Goal: Task Accomplishment & Management: Complete application form

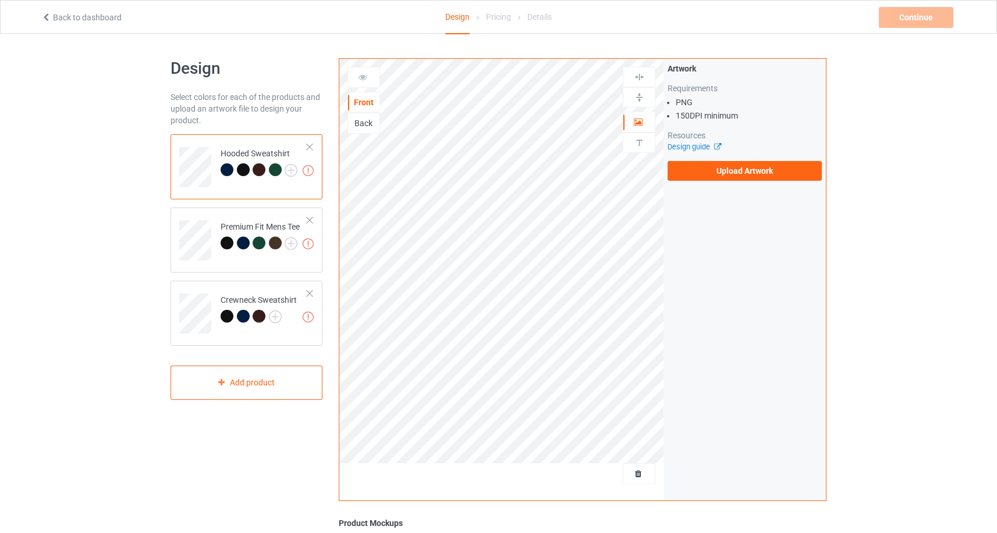
click at [798, 177] on label "Upload Artwork" at bounding box center [744, 171] width 154 height 20
click at [0, 0] on input "Upload Artwork" at bounding box center [0, 0] width 0 height 0
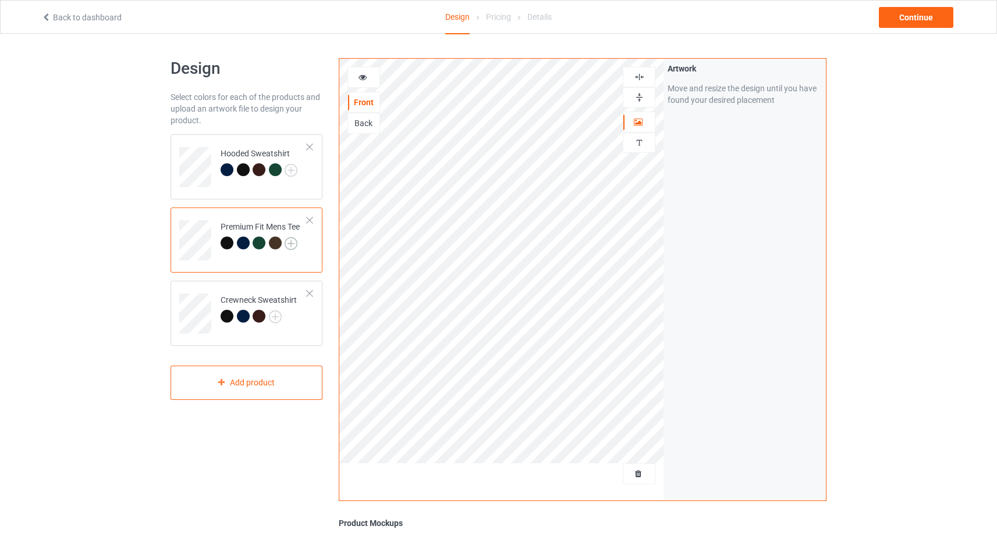
click at [295, 240] on img at bounding box center [290, 243] width 13 height 13
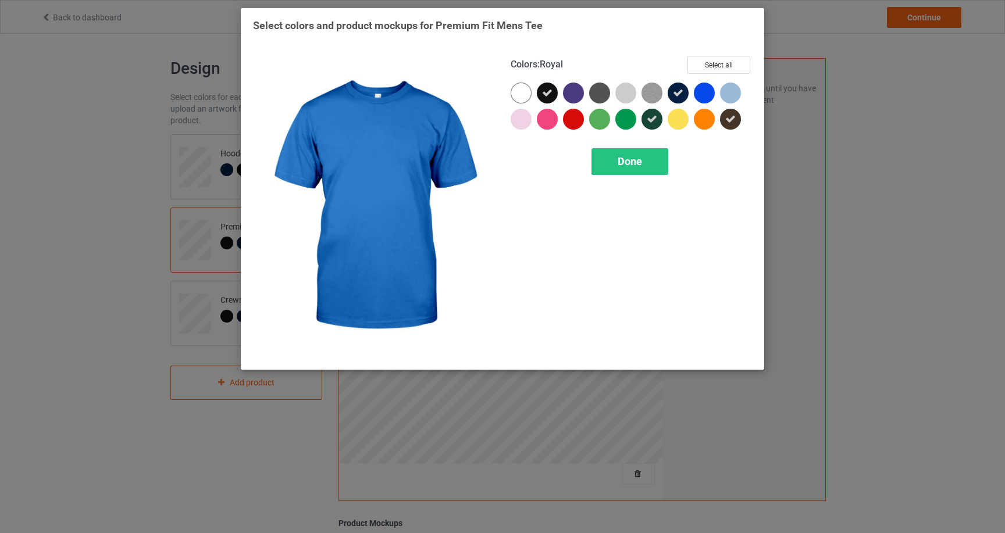
click at [713, 95] on div at bounding box center [704, 93] width 21 height 21
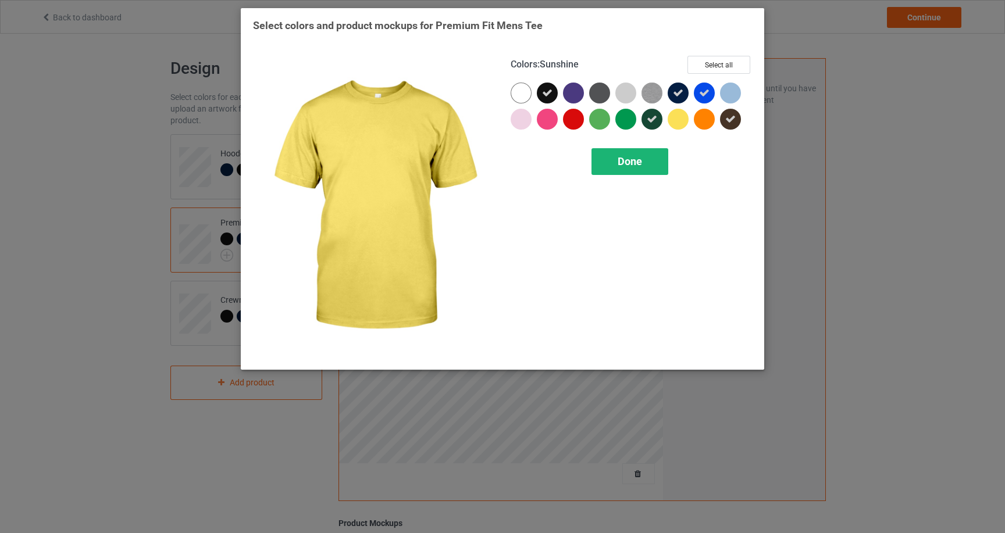
click at [643, 164] on div "Done" at bounding box center [630, 161] width 77 height 27
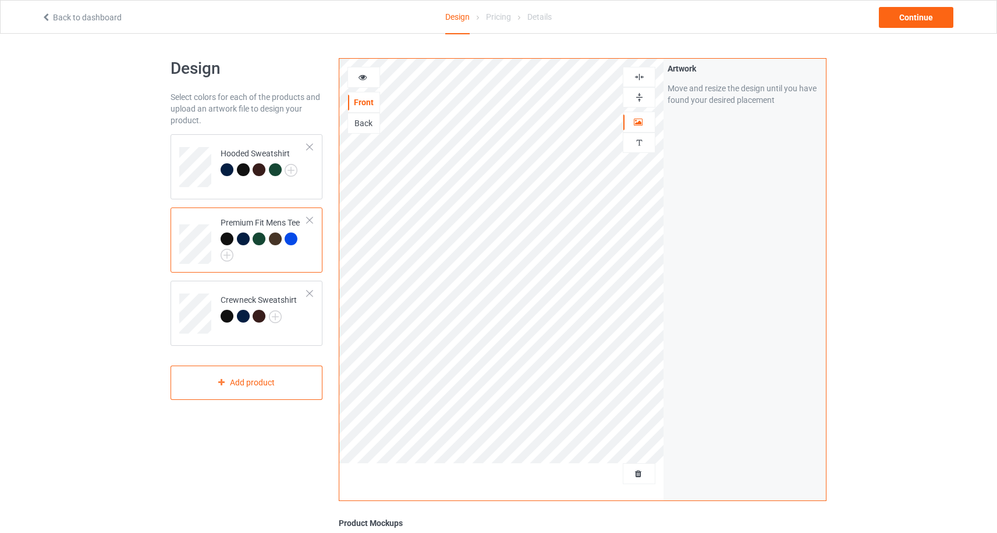
click at [295, 237] on div at bounding box center [290, 239] width 13 height 13
click at [367, 76] on div at bounding box center [363, 78] width 31 height 12
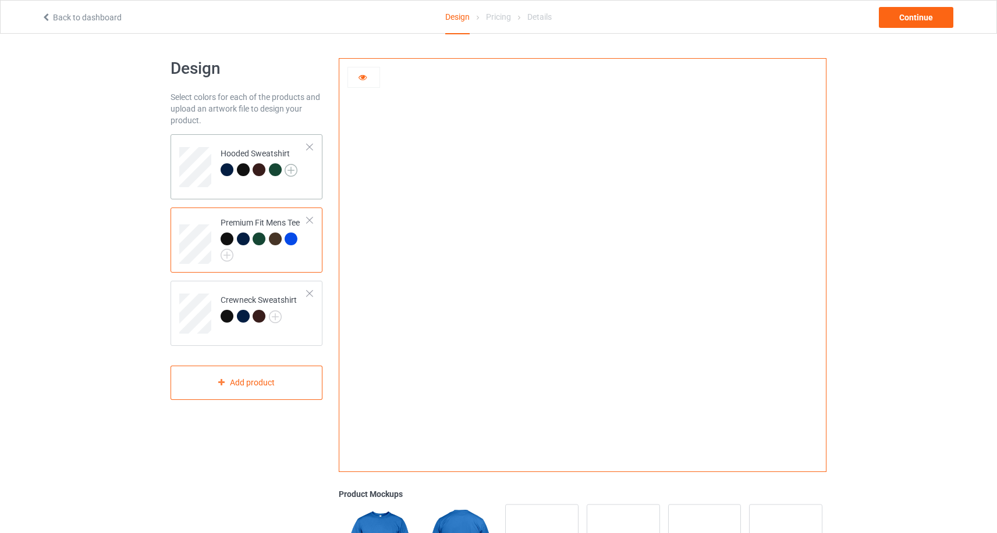
click at [294, 171] on img at bounding box center [290, 170] width 13 height 13
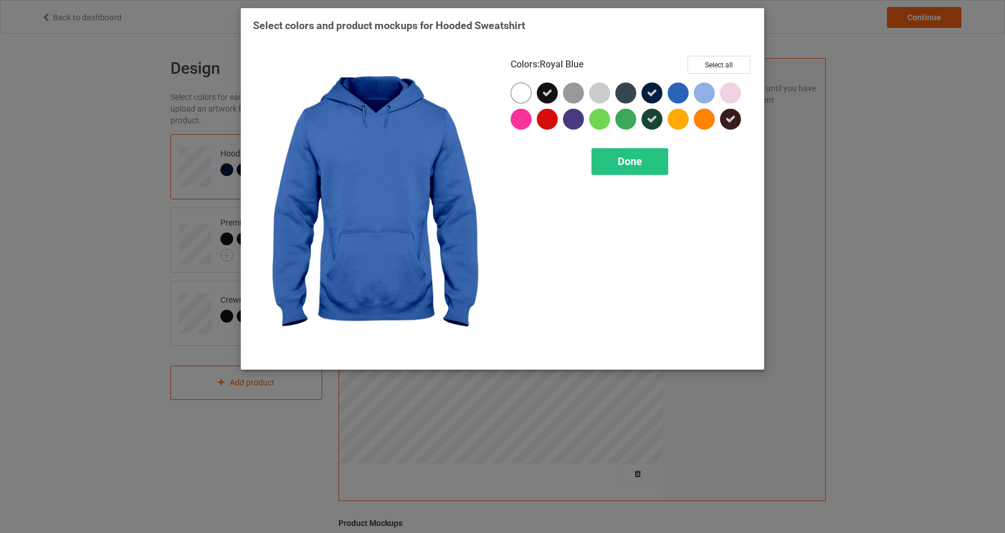
click at [688, 90] on div at bounding box center [678, 93] width 21 height 21
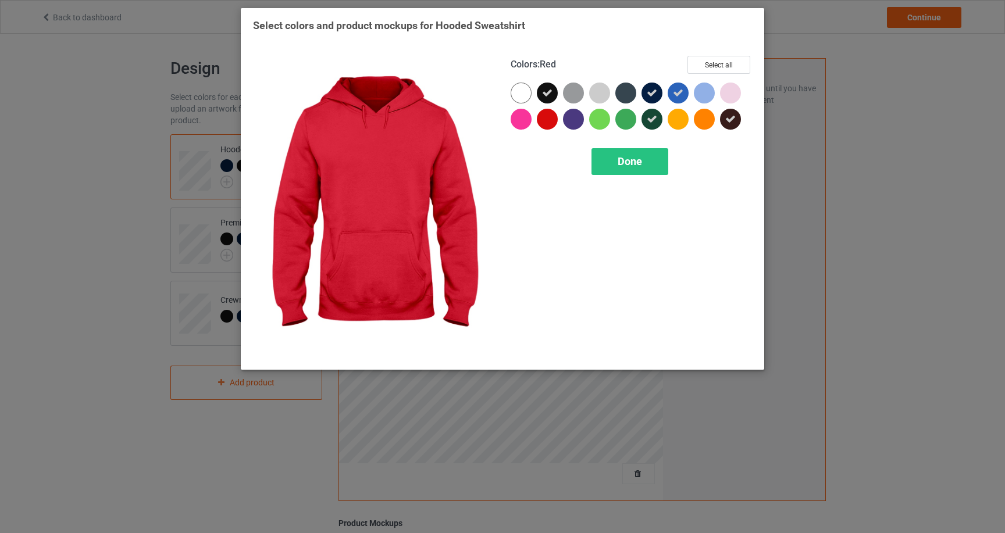
click at [552, 122] on div at bounding box center [547, 119] width 21 height 21
click at [620, 168] on div "Done" at bounding box center [630, 161] width 77 height 27
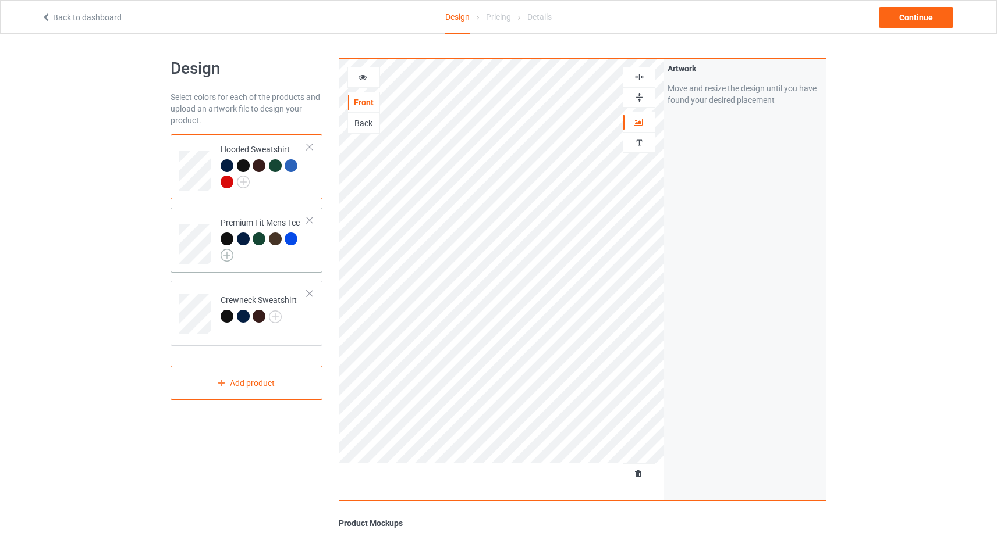
click at [222, 259] on img at bounding box center [226, 255] width 13 height 13
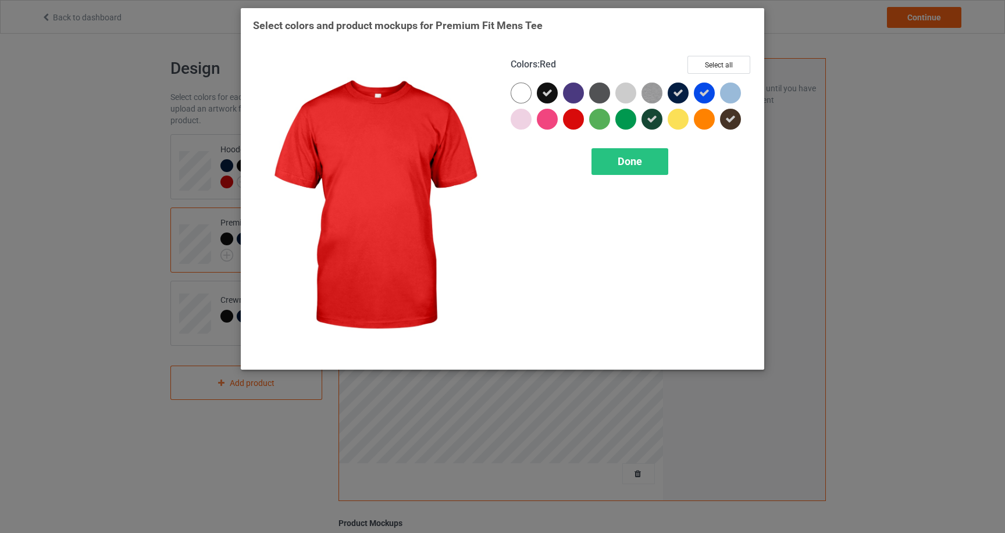
click at [568, 120] on div at bounding box center [573, 119] width 21 height 21
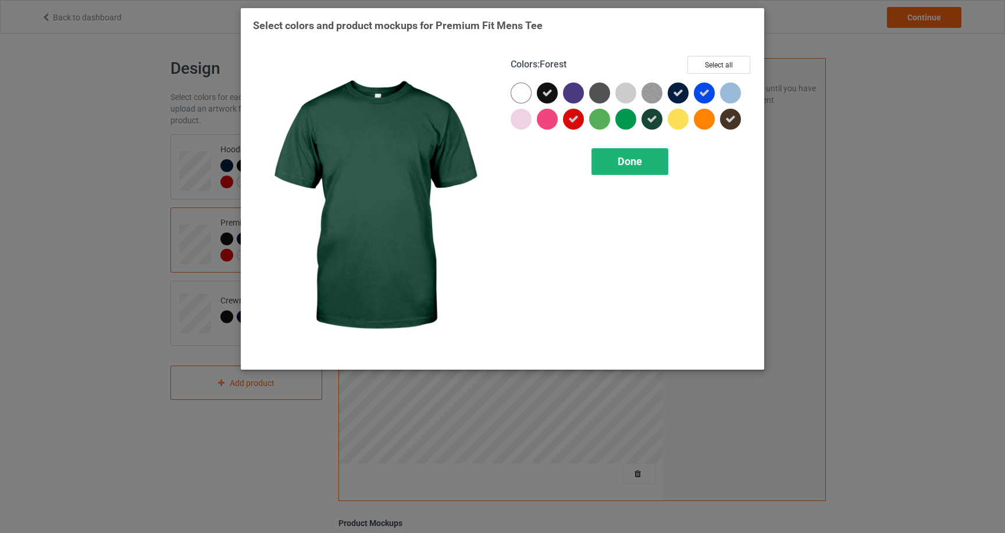
click at [629, 169] on div "Done" at bounding box center [630, 161] width 77 height 27
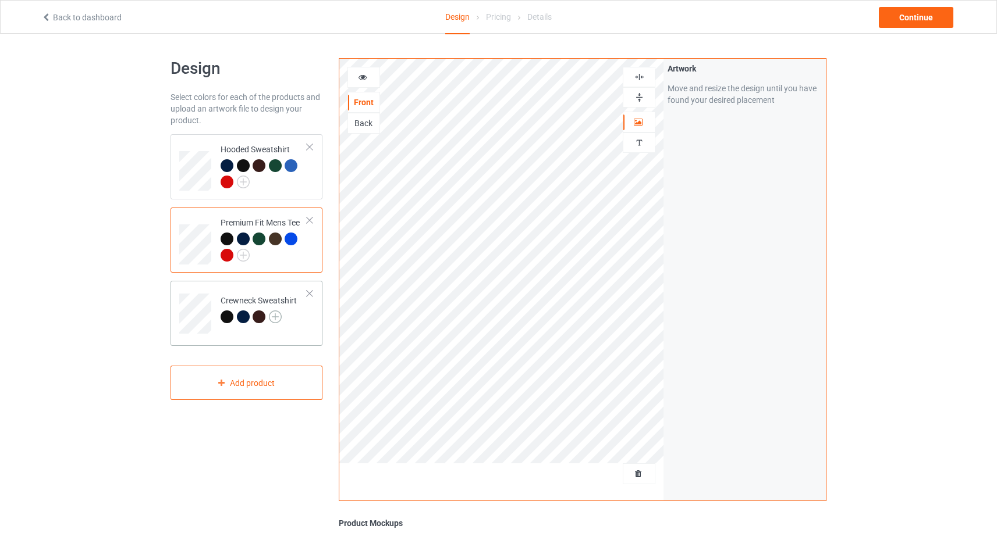
click at [279, 318] on img at bounding box center [275, 317] width 13 height 13
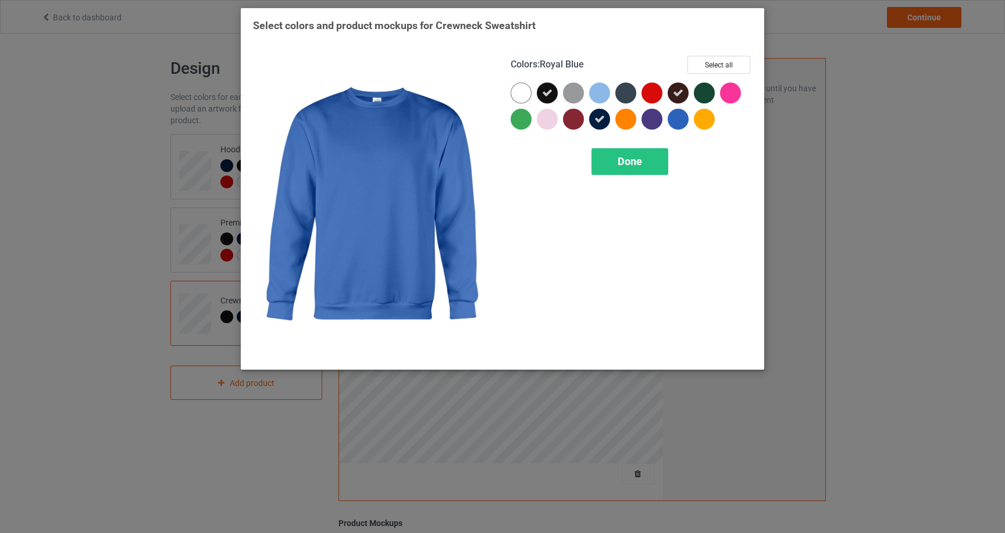
click at [671, 122] on div at bounding box center [678, 119] width 21 height 21
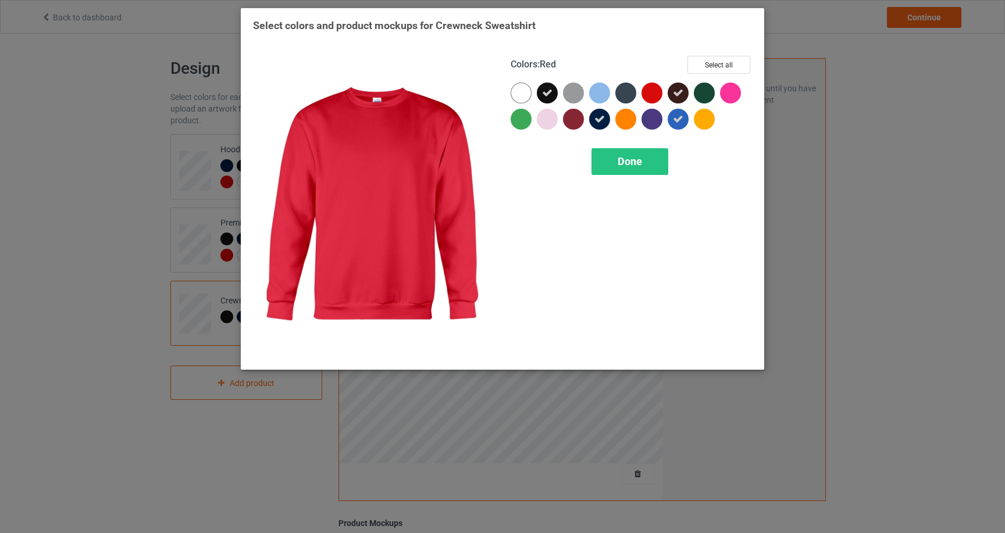
click at [656, 101] on div at bounding box center [652, 93] width 21 height 21
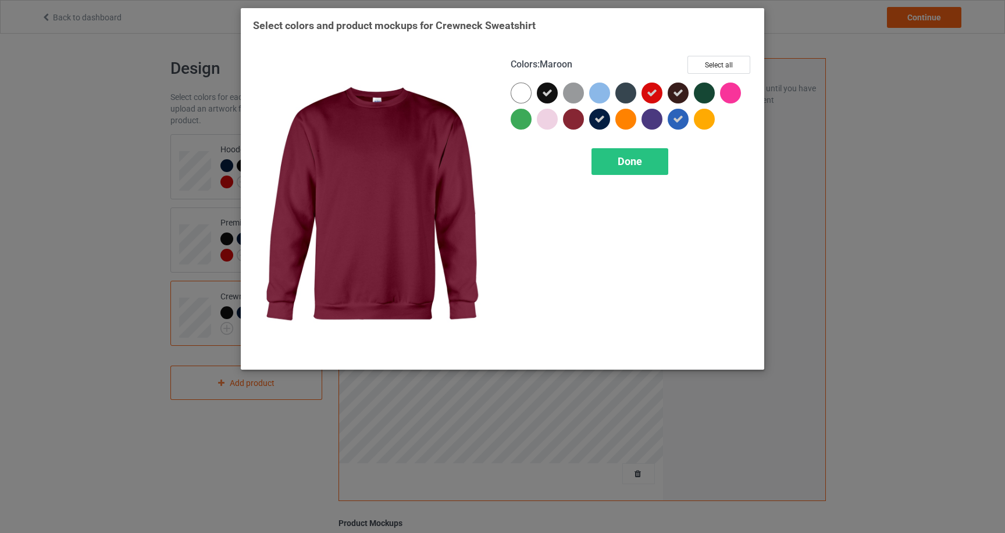
click at [567, 117] on div at bounding box center [573, 119] width 21 height 21
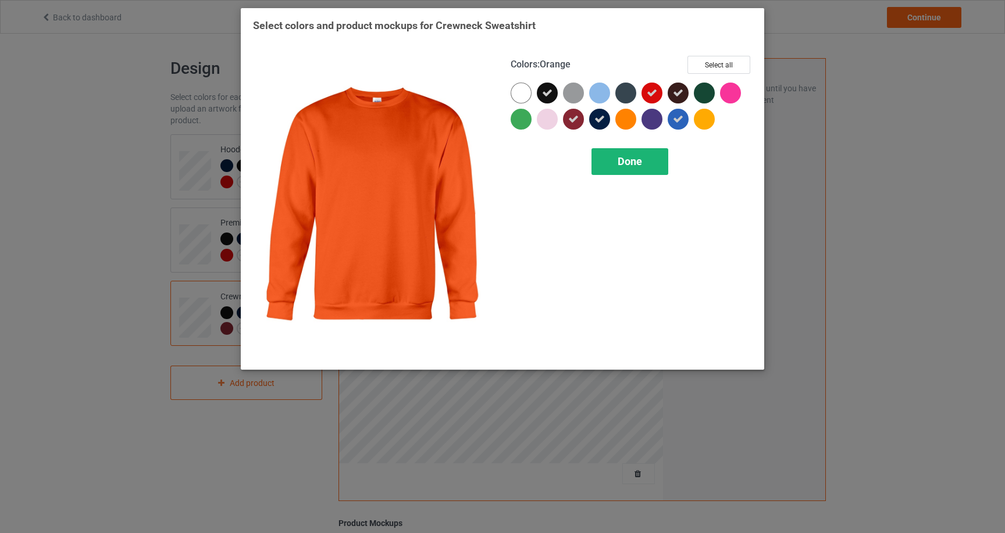
click at [632, 158] on span "Done" at bounding box center [630, 161] width 24 height 12
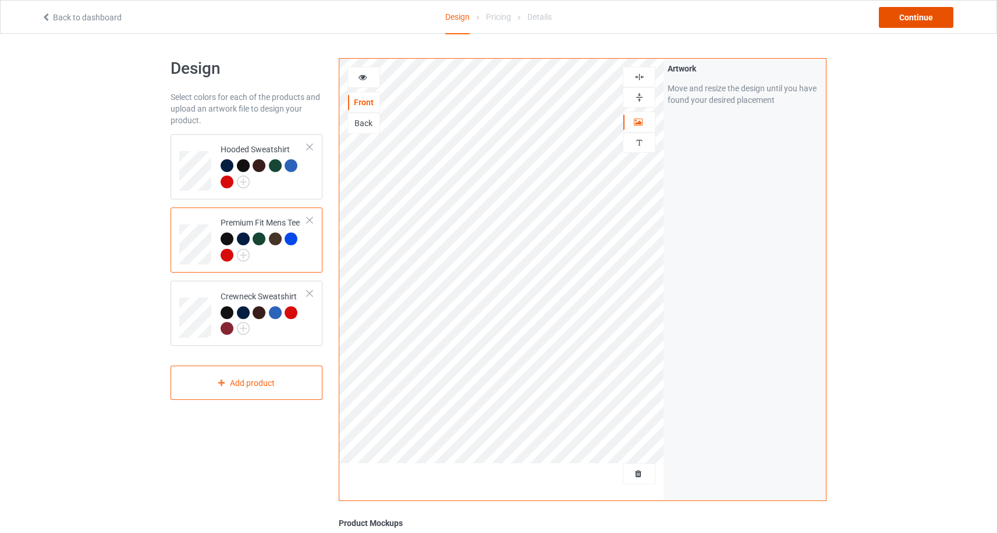
click at [909, 12] on div "Continue" at bounding box center [915, 17] width 74 height 21
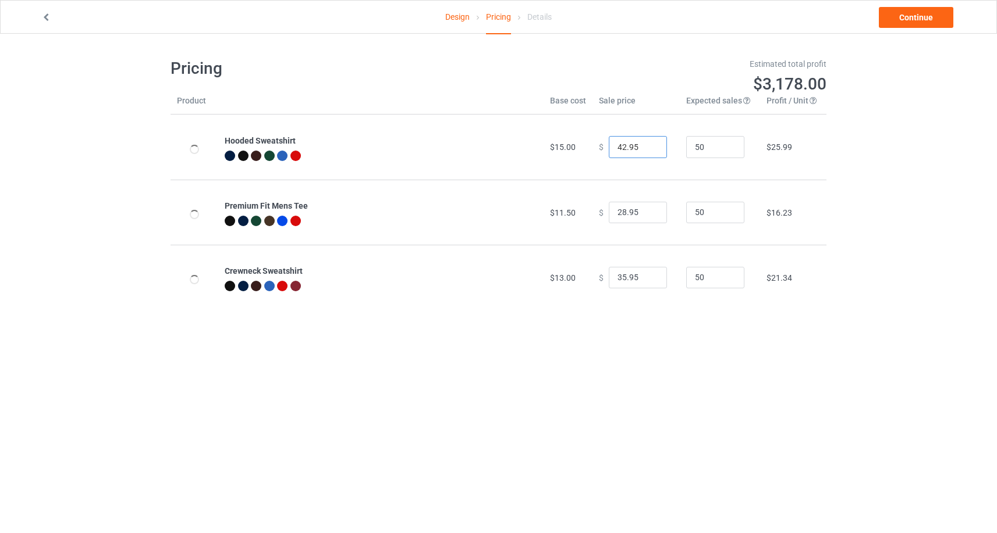
drag, startPoint x: 620, startPoint y: 146, endPoint x: 599, endPoint y: 148, distance: 20.5
click at [599, 148] on div "$ 42.95" at bounding box center [636, 147] width 74 height 22
type input "38.95"
click at [618, 209] on input "28.95" at bounding box center [638, 213] width 58 height 22
type input "23.95"
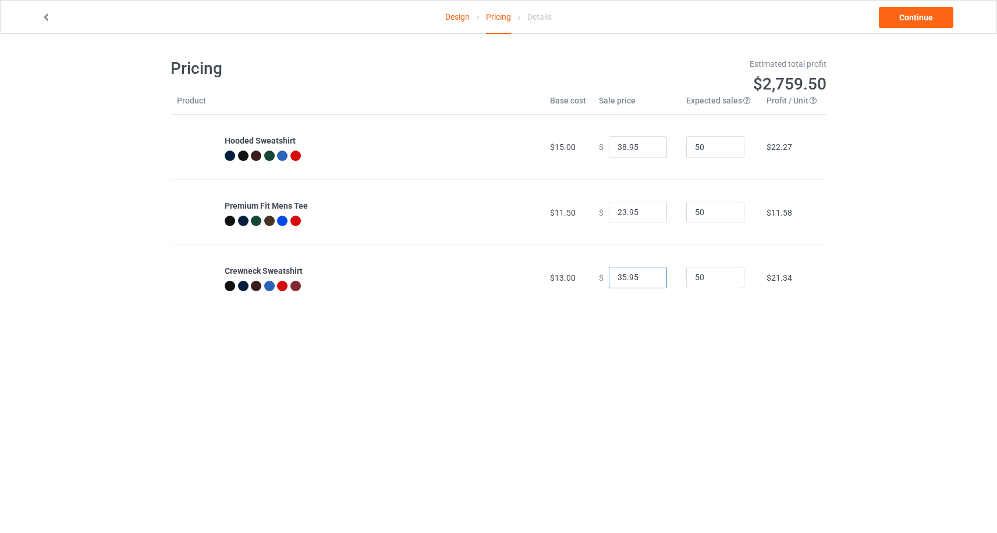
click at [620, 278] on input "35.95" at bounding box center [638, 278] width 58 height 22
type input "32.95"
click at [912, 19] on link "Continue" at bounding box center [915, 17] width 74 height 21
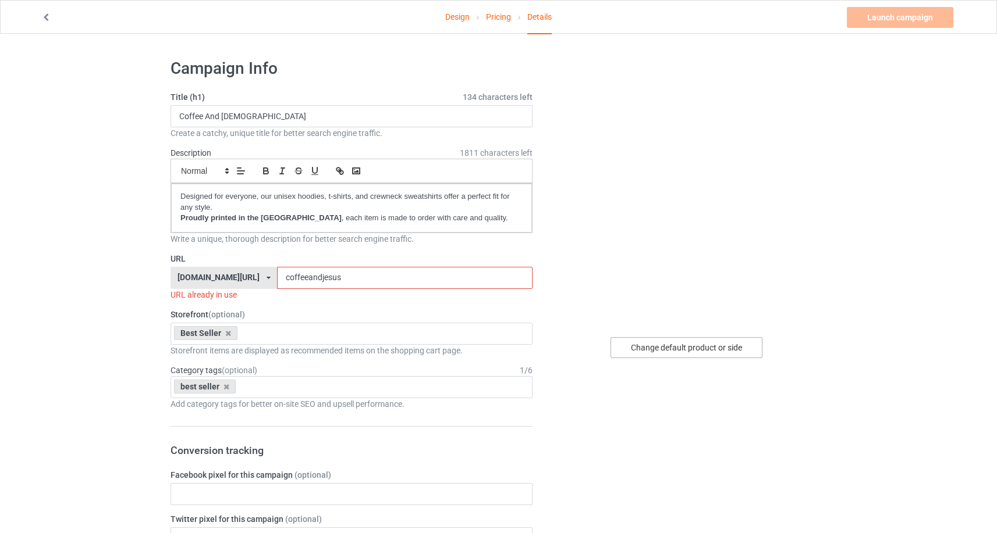
click at [680, 346] on div "Change default product or side" at bounding box center [686, 347] width 152 height 21
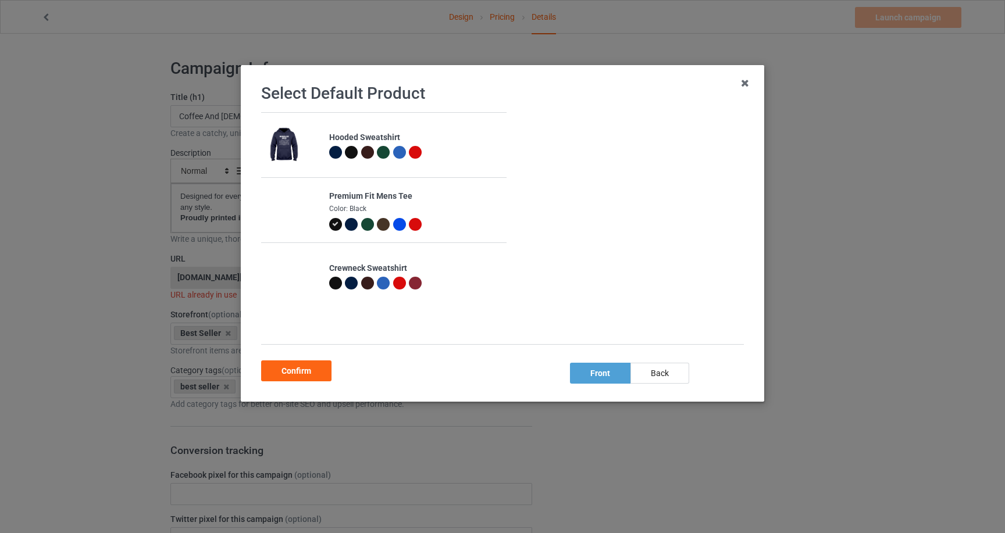
click at [399, 226] on div at bounding box center [399, 224] width 13 height 13
click at [316, 372] on div "Confirm" at bounding box center [296, 371] width 70 height 21
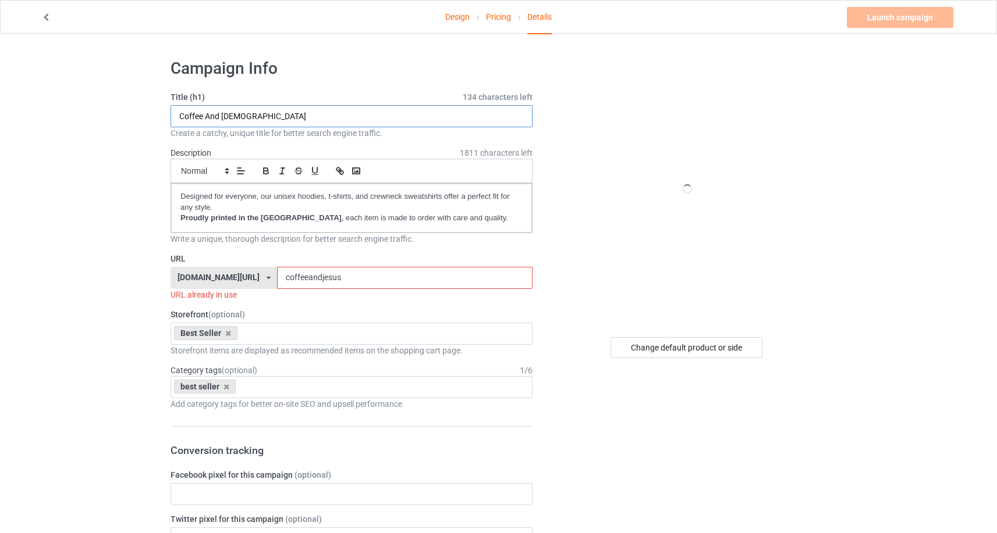
drag, startPoint x: 262, startPoint y: 113, endPoint x: 162, endPoint y: 112, distance: 100.7
drag, startPoint x: 279, startPoint y: 112, endPoint x: 131, endPoint y: 111, distance: 148.4
type input "Dance Like [PERSON_NAME]"
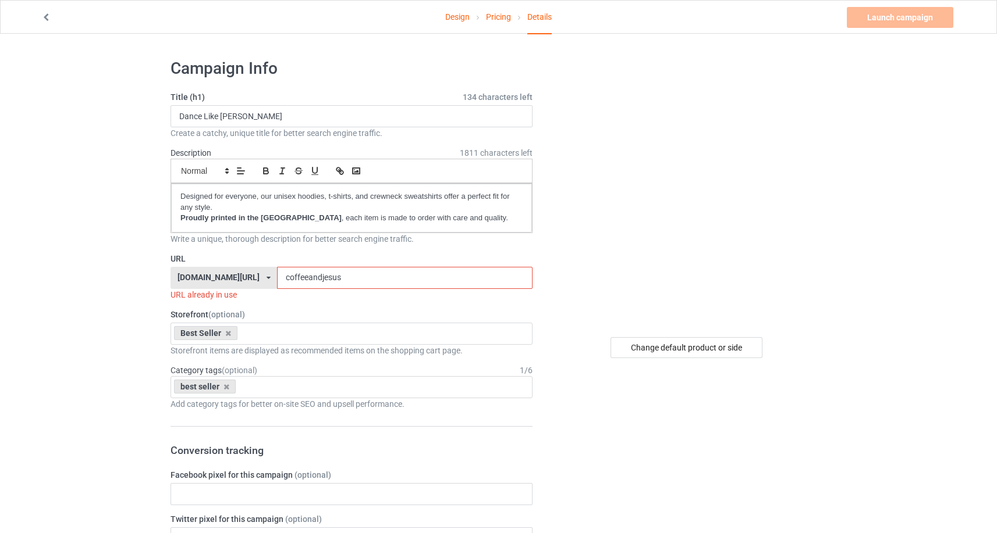
drag, startPoint x: 406, startPoint y: 271, endPoint x: 435, endPoint y: 280, distance: 30.2
click at [435, 280] on input "coffeeandjesus" at bounding box center [404, 278] width 255 height 22
paste input "Dance Like [PERSON_NAME]"
click at [351, 280] on input "Dance Like [PERSON_NAME]" at bounding box center [404, 278] width 255 height 22
click at [366, 279] on input "DanceLike [PERSON_NAME]" at bounding box center [404, 278] width 255 height 22
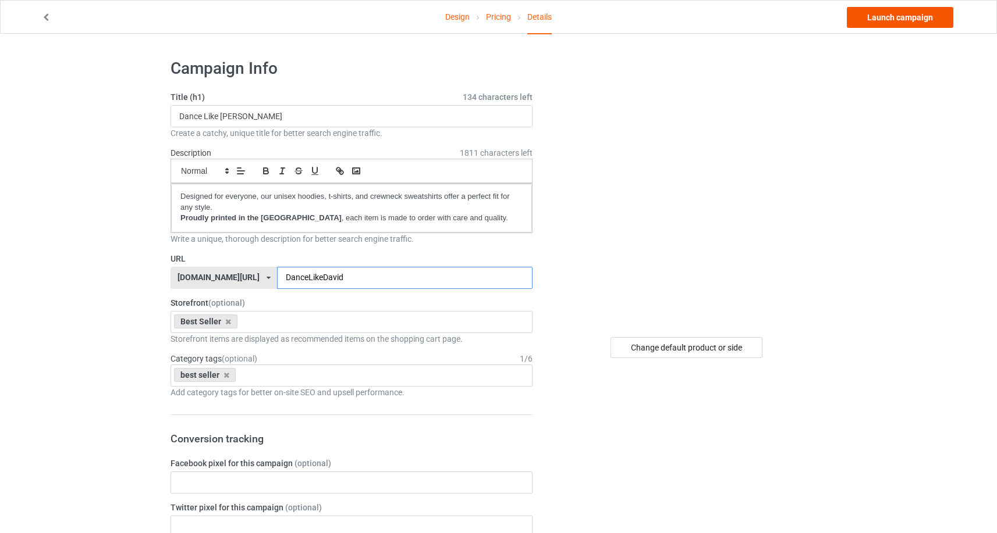
type input "DanceLikeDavid"
click at [921, 16] on link "Launch campaign" at bounding box center [899, 17] width 106 height 21
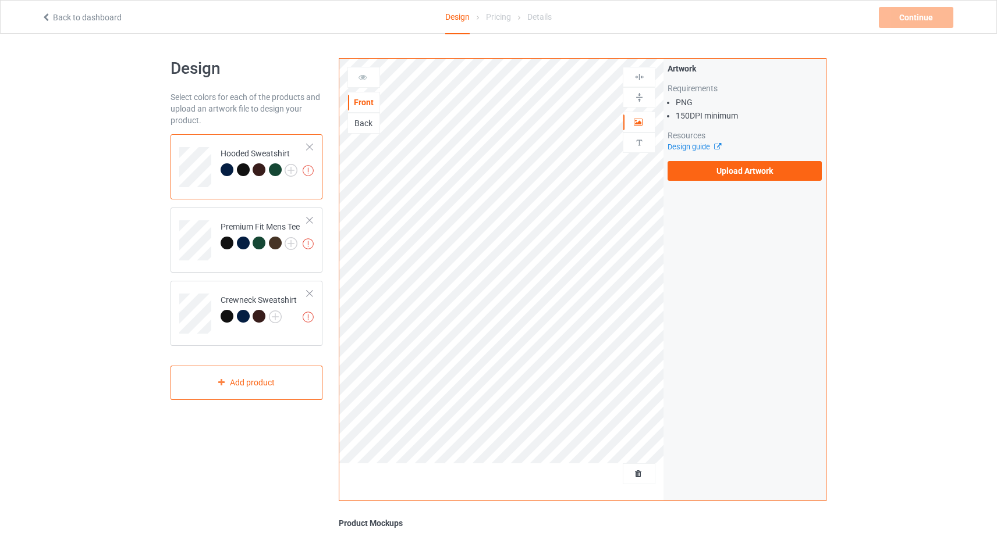
click at [689, 183] on div "Artwork Requirements PNG 150 DPI minimum Resources Design guide Upload Artwork" at bounding box center [744, 122] width 162 height 126
click at [696, 176] on label "Upload Artwork" at bounding box center [744, 171] width 154 height 20
click at [0, 0] on input "Upload Artwork" at bounding box center [0, 0] width 0 height 0
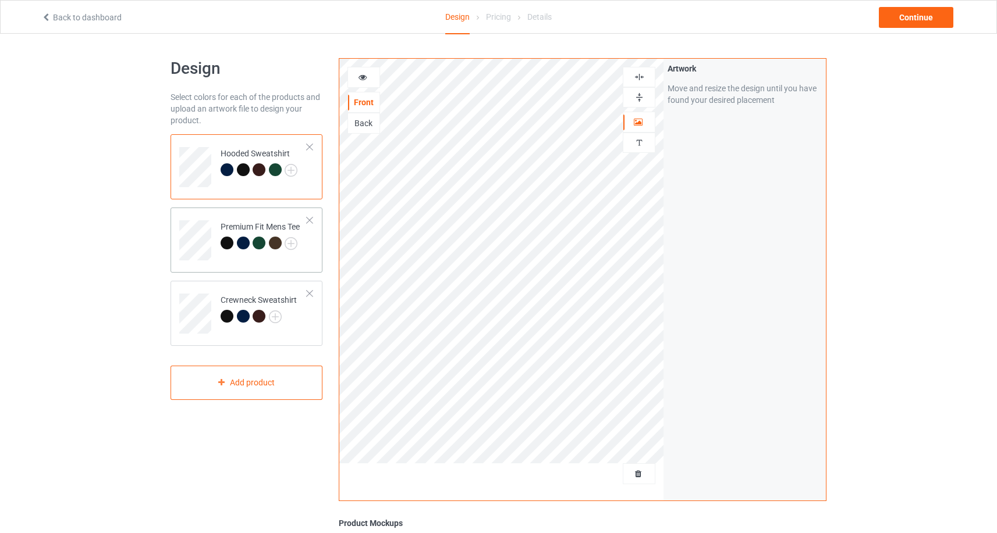
click at [177, 244] on div "Premium Fit Mens Tee" at bounding box center [246, 240] width 152 height 65
click at [364, 80] on icon at bounding box center [363, 76] width 10 height 8
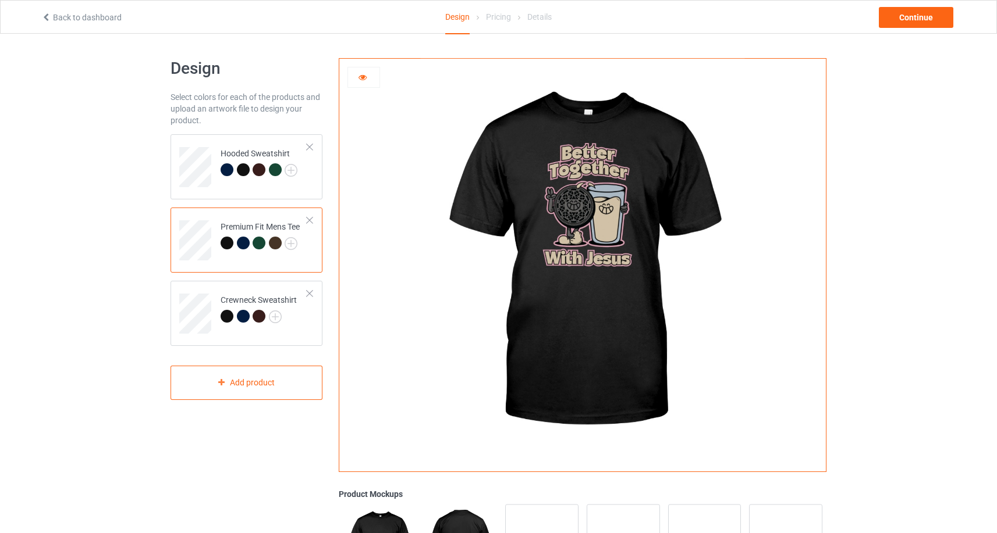
click at [274, 244] on div at bounding box center [275, 243] width 13 height 13
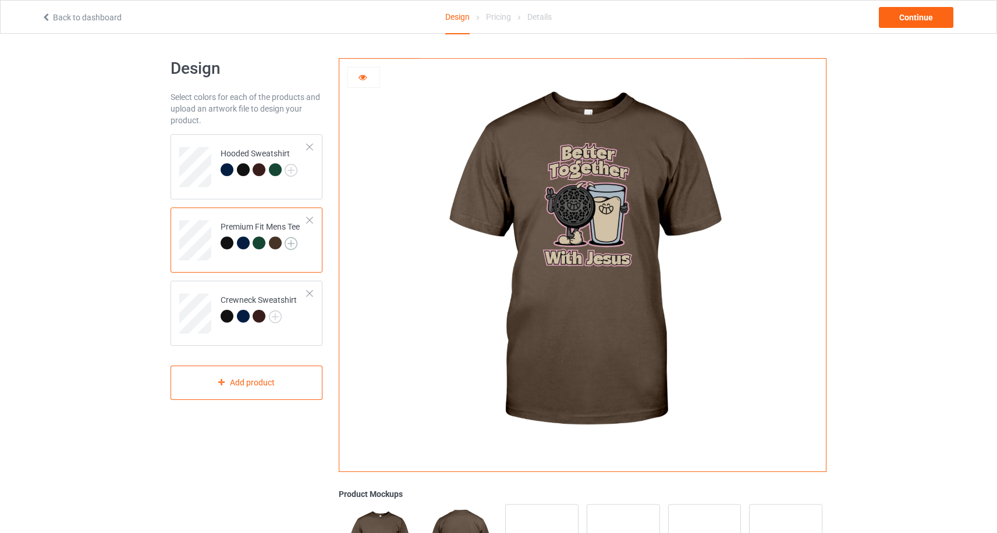
click at [293, 244] on img at bounding box center [290, 243] width 13 height 13
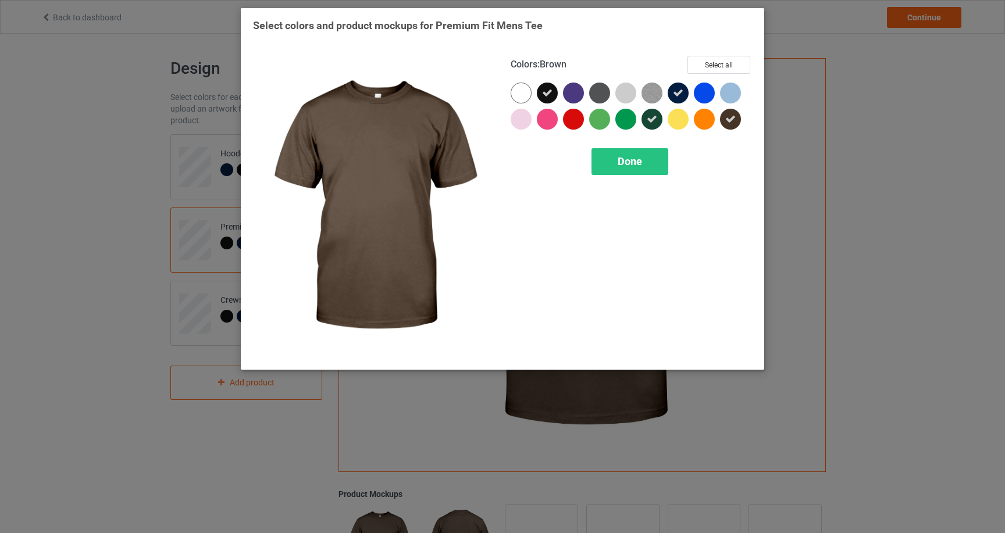
click at [724, 115] on div at bounding box center [730, 119] width 21 height 21
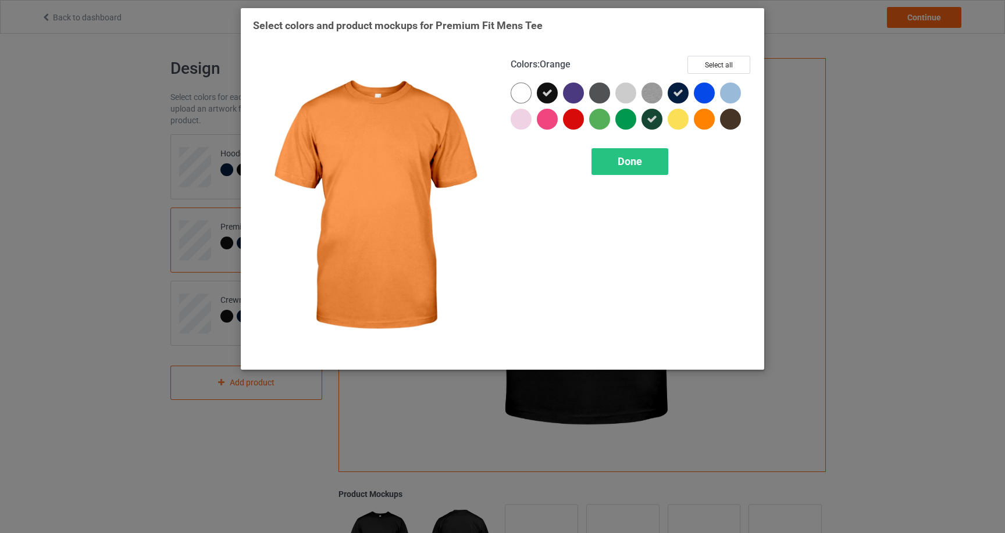
drag, startPoint x: 657, startPoint y: 157, endPoint x: 515, endPoint y: 166, distance: 141.6
click at [657, 157] on div "Done" at bounding box center [630, 161] width 77 height 27
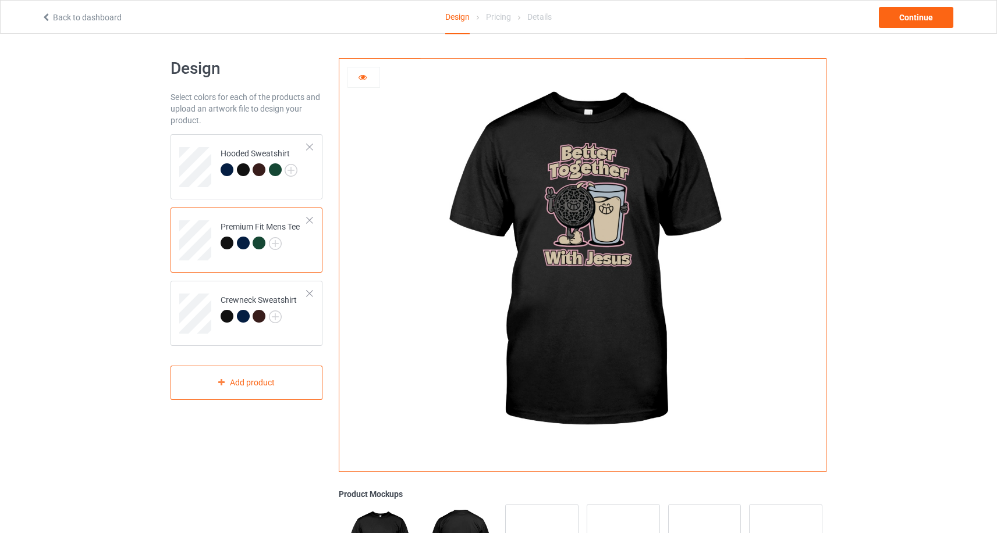
click at [247, 245] on div at bounding box center [243, 243] width 13 height 13
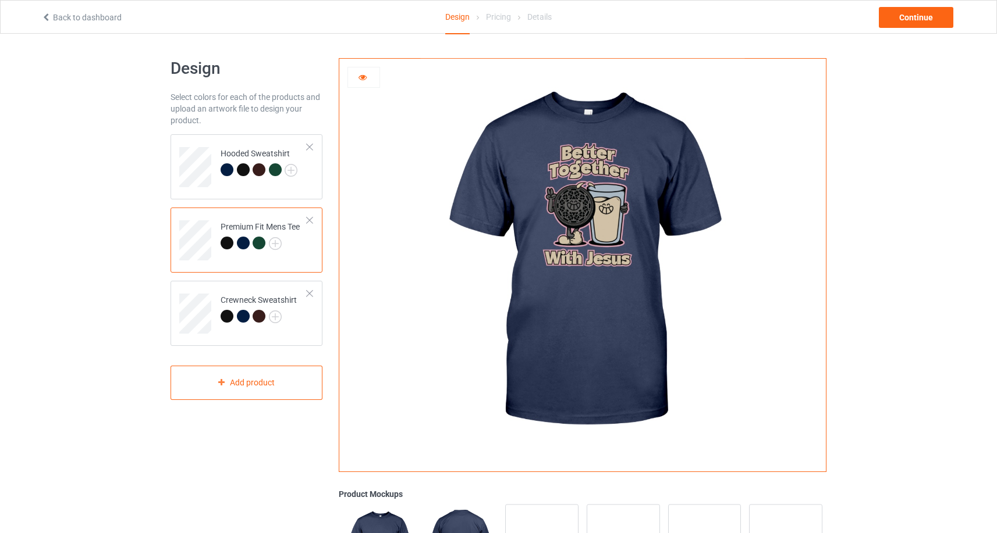
click at [255, 246] on div at bounding box center [258, 243] width 13 height 13
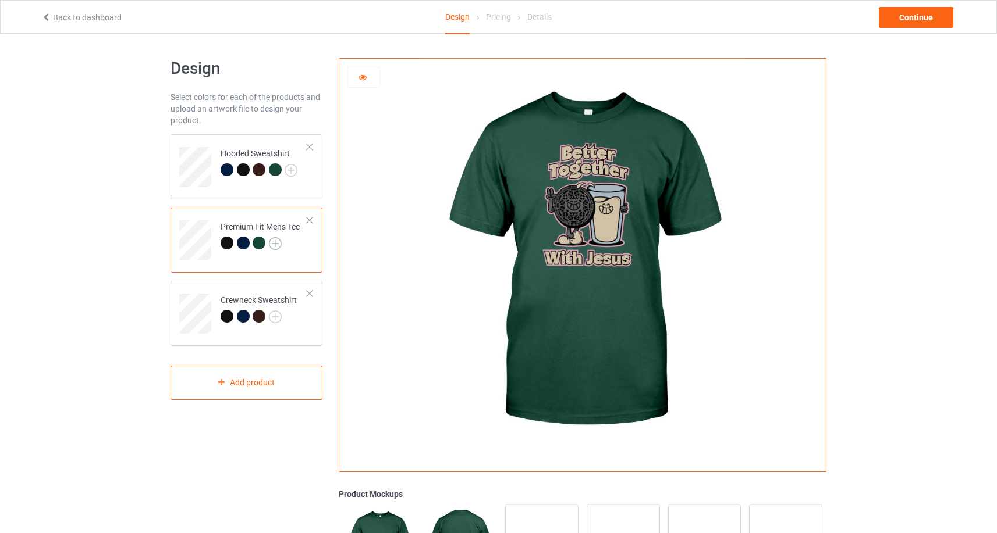
click at [275, 244] on img at bounding box center [275, 243] width 13 height 13
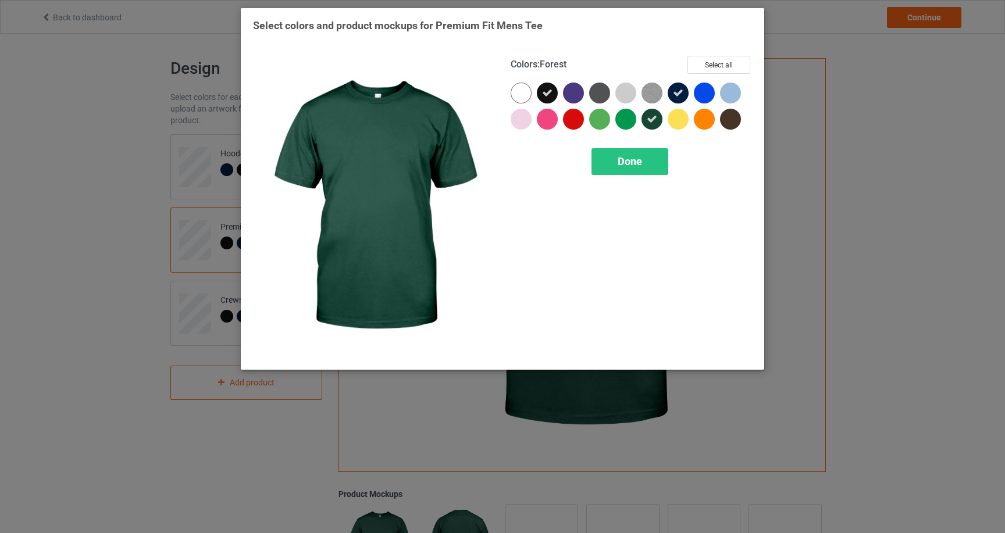
click at [651, 120] on icon at bounding box center [652, 119] width 10 height 10
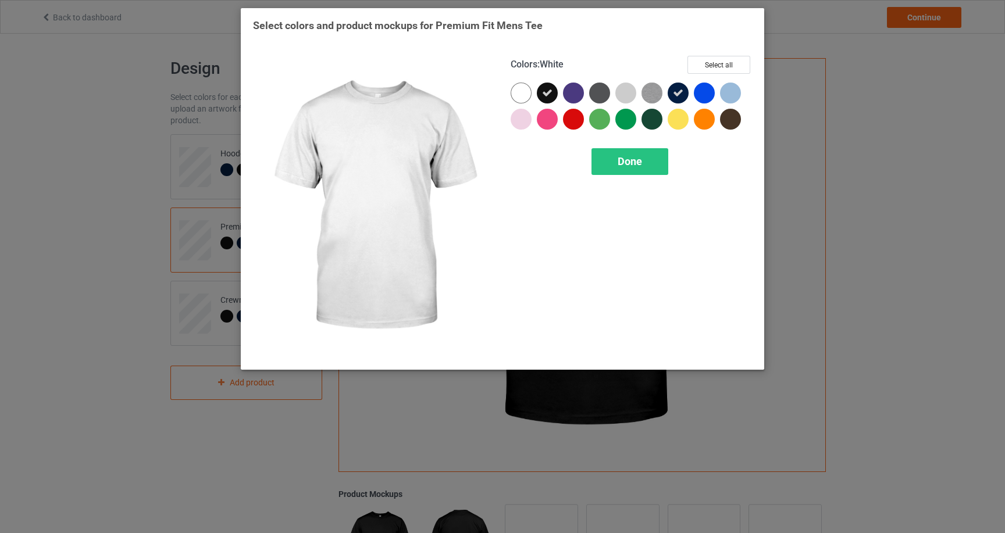
click at [524, 94] on div at bounding box center [521, 93] width 21 height 21
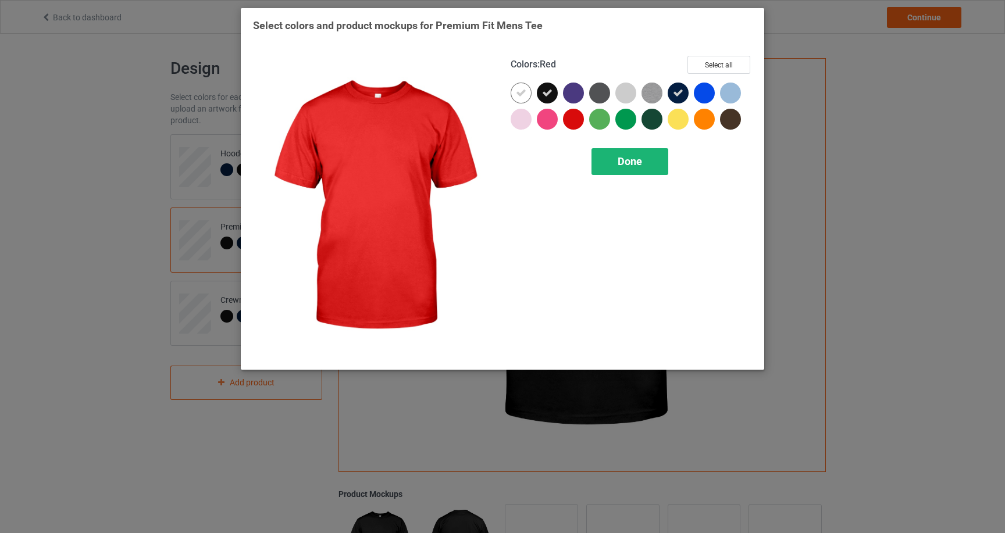
click at [609, 150] on div "Done" at bounding box center [630, 161] width 77 height 27
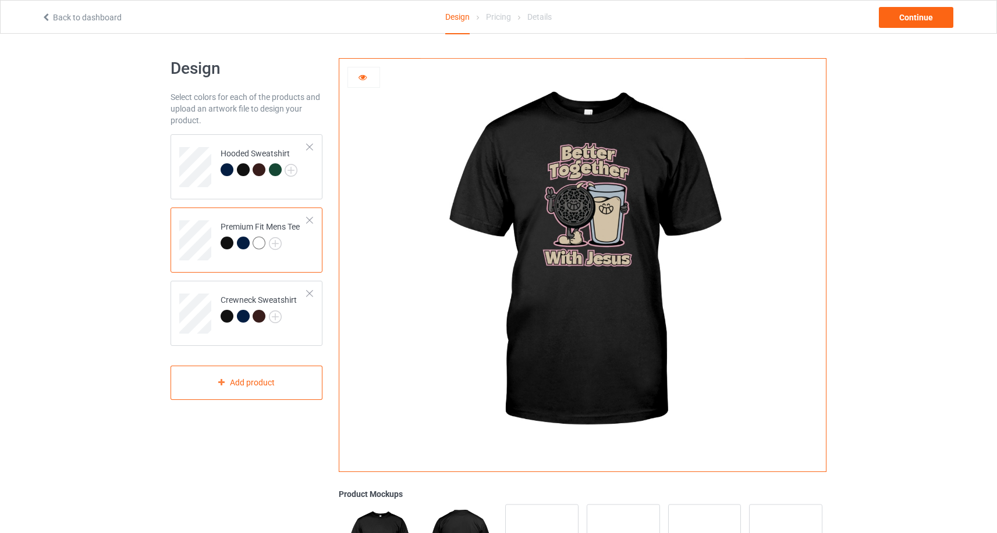
click at [259, 246] on div at bounding box center [258, 243] width 13 height 13
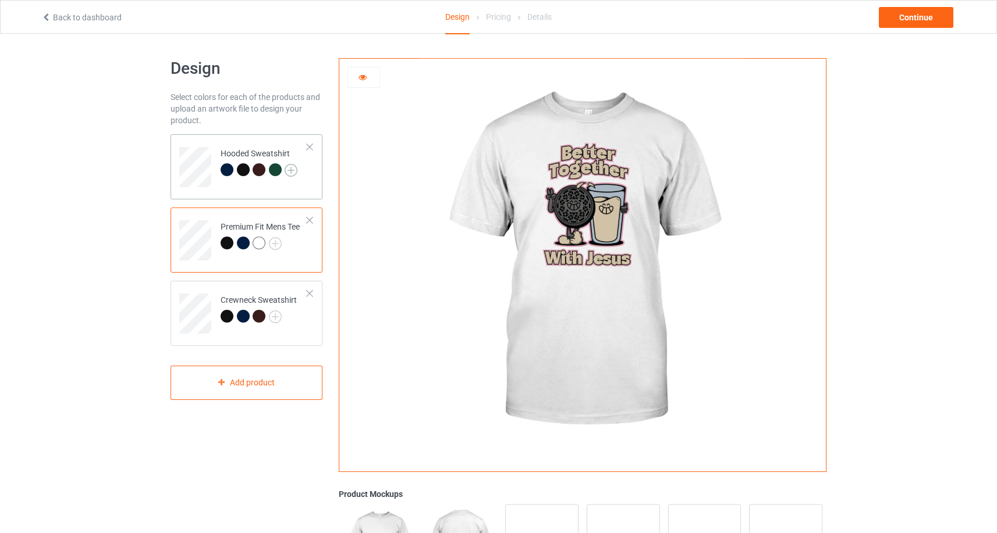
click at [291, 168] on img at bounding box center [290, 170] width 13 height 13
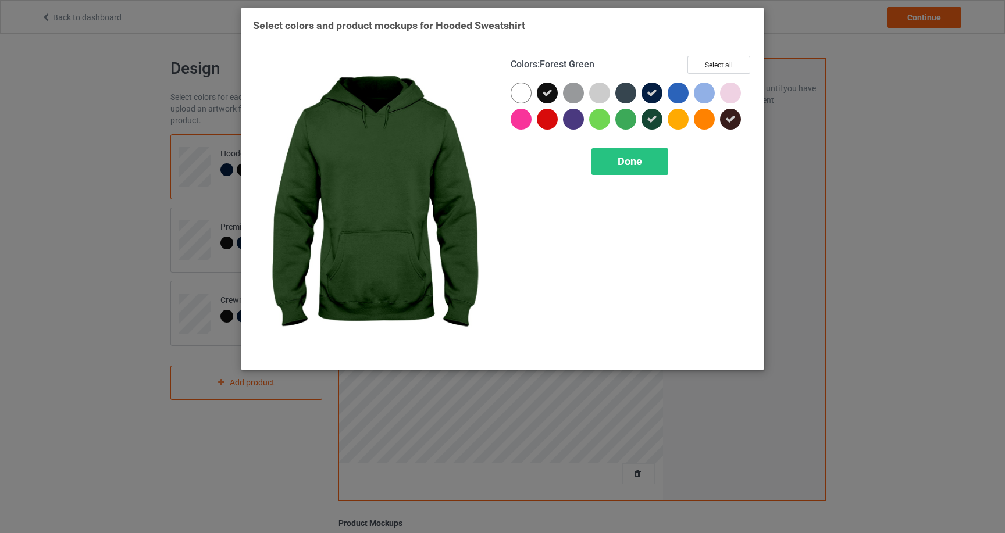
click at [647, 120] on icon at bounding box center [652, 119] width 10 height 10
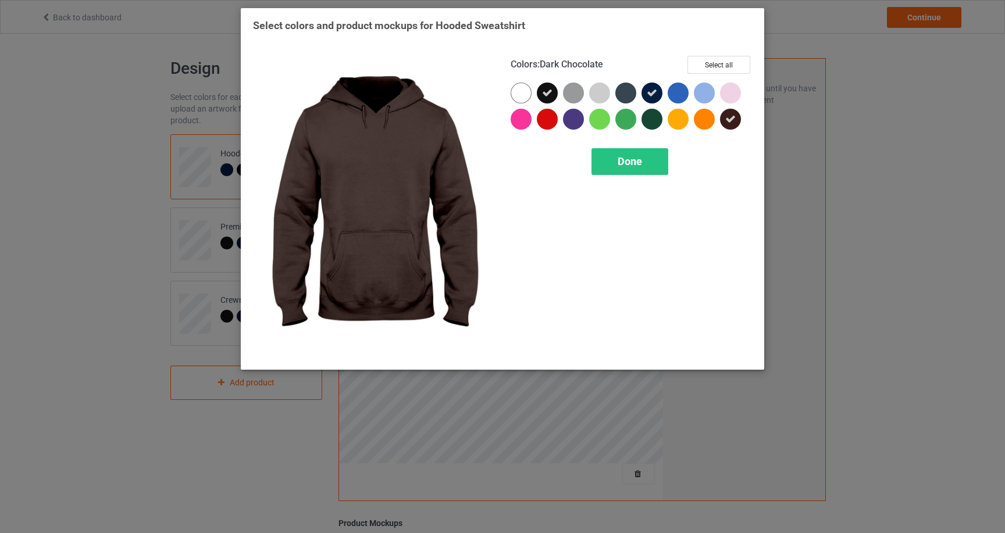
click at [739, 119] on div at bounding box center [730, 119] width 21 height 21
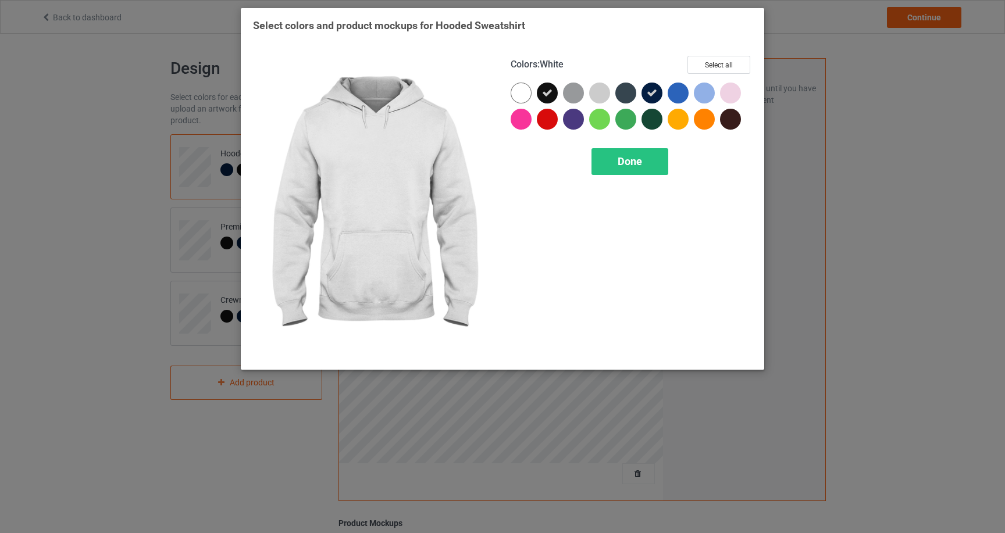
click at [531, 96] on div at bounding box center [524, 96] width 26 height 26
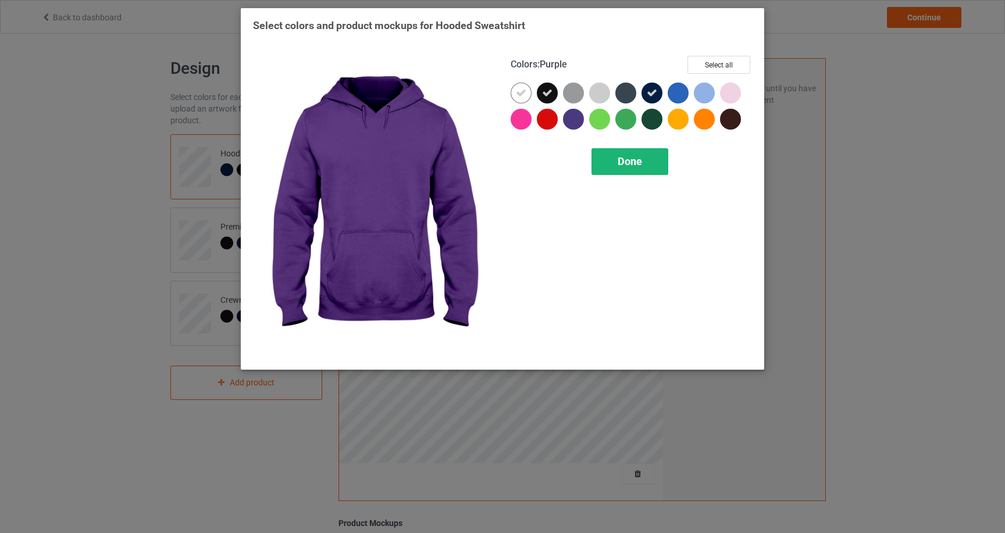
click at [642, 170] on div "Done" at bounding box center [630, 161] width 77 height 27
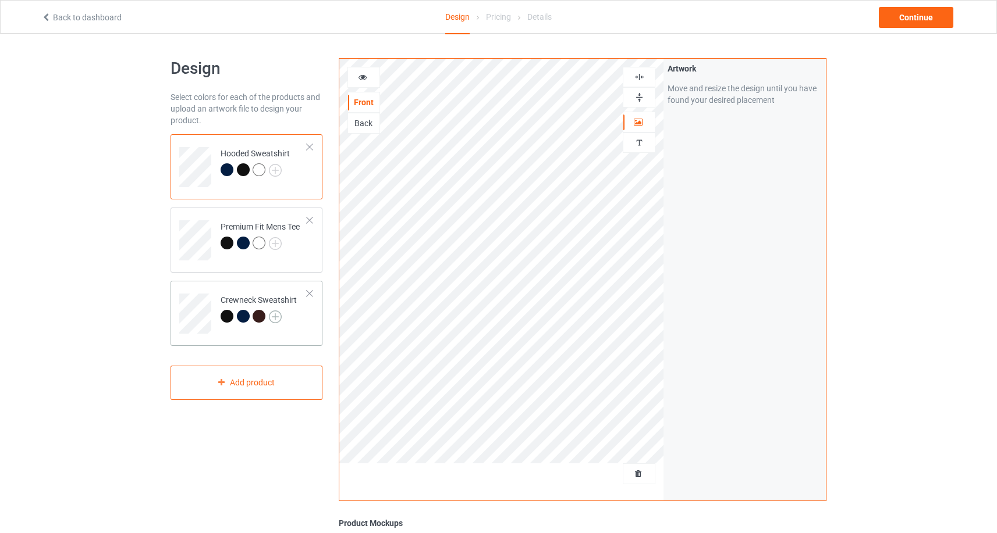
click at [278, 315] on img at bounding box center [275, 317] width 13 height 13
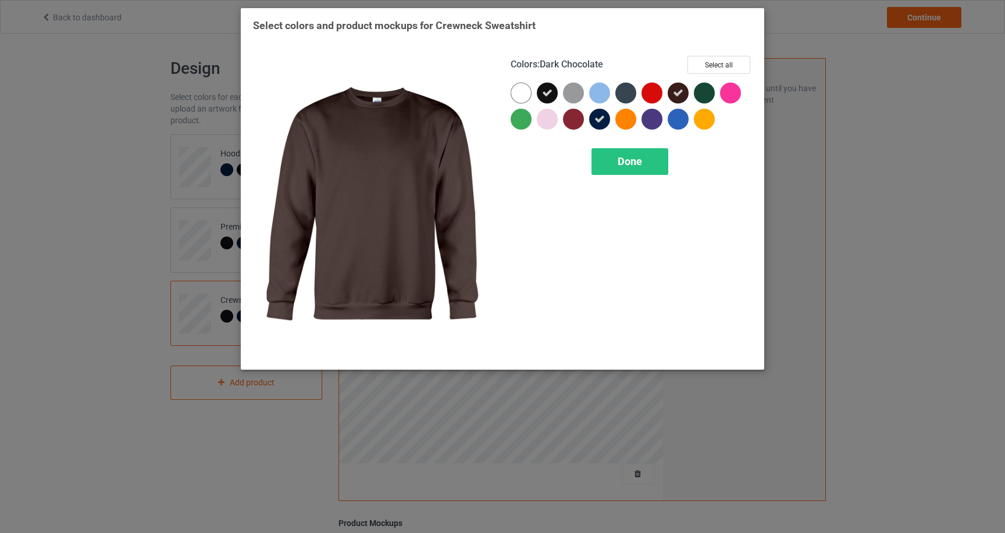
click at [670, 97] on div at bounding box center [678, 93] width 21 height 21
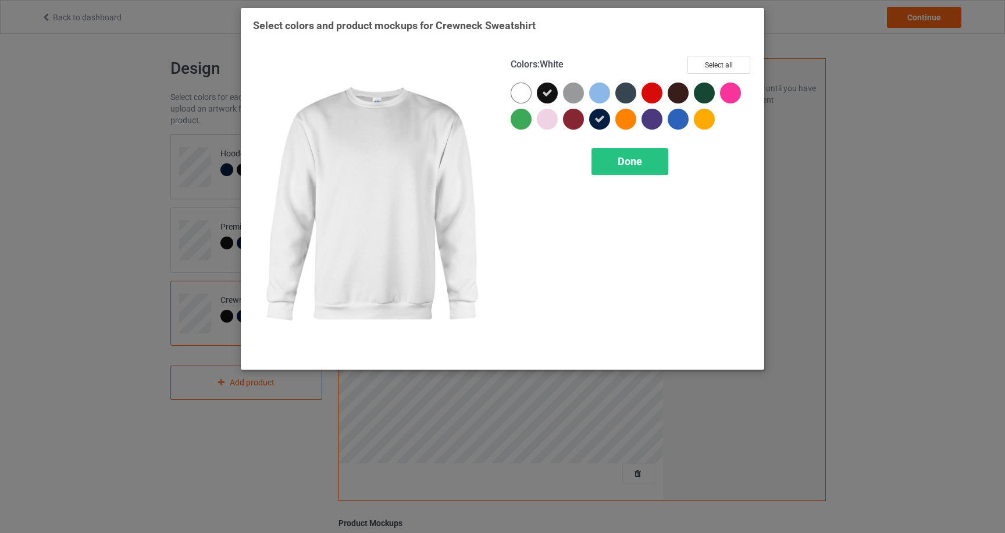
drag, startPoint x: 514, startPoint y: 95, endPoint x: 520, endPoint y: 97, distance: 6.3
click at [514, 95] on div at bounding box center [521, 93] width 21 height 21
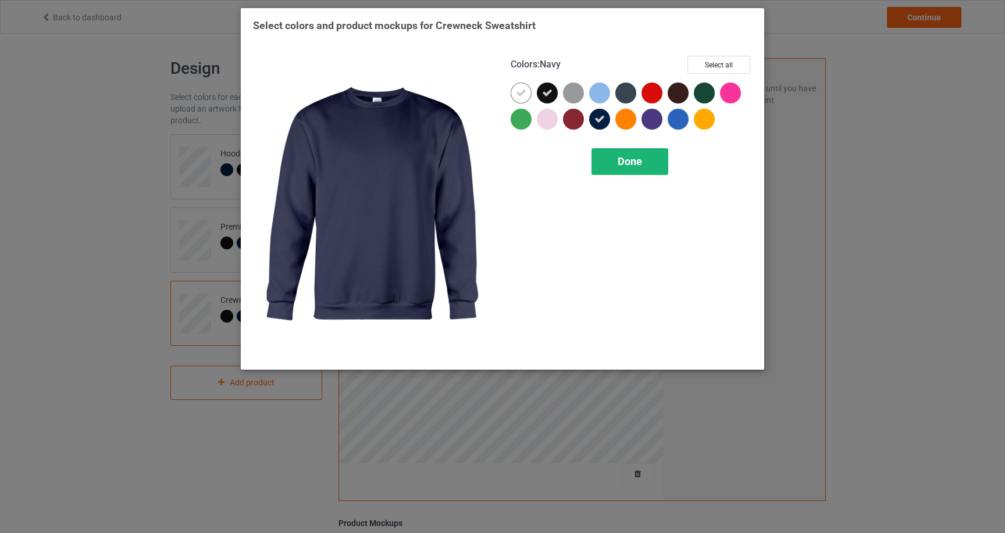
click at [640, 167] on span "Done" at bounding box center [630, 161] width 24 height 12
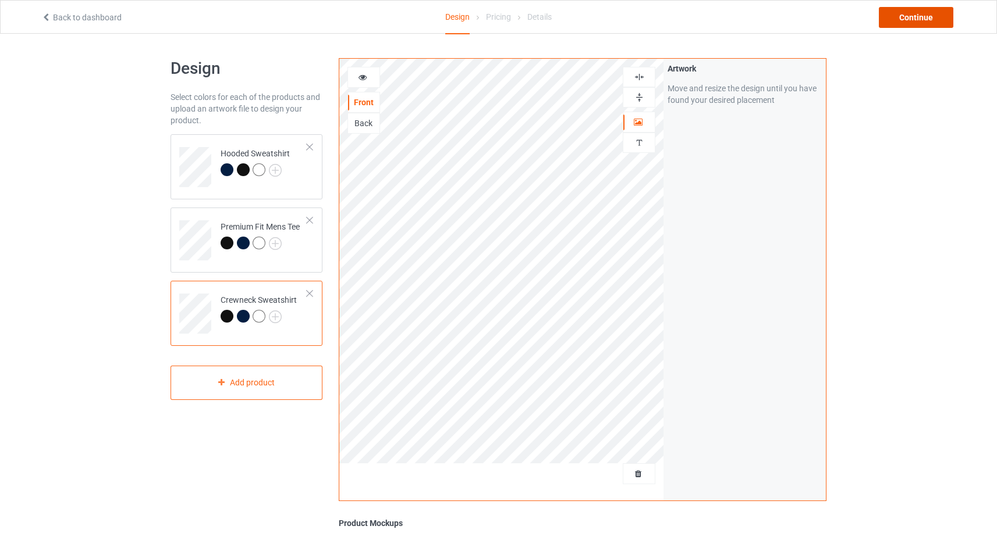
click at [931, 9] on div "Continue" at bounding box center [915, 17] width 74 height 21
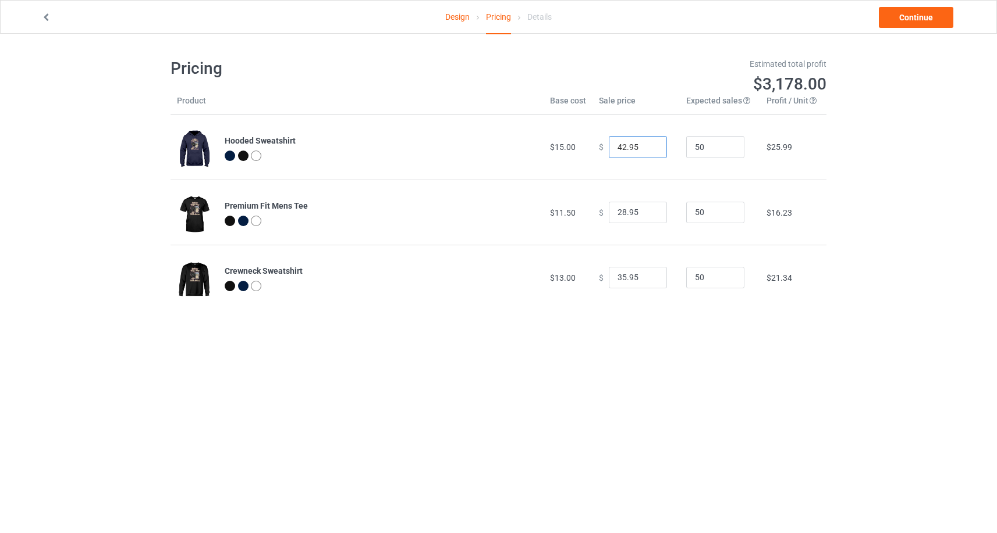
drag, startPoint x: 618, startPoint y: 145, endPoint x: 596, endPoint y: 147, distance: 22.2
click at [599, 147] on div "$ 42.95" at bounding box center [636, 147] width 74 height 22
type input "38.95"
click at [619, 211] on input "28.95" at bounding box center [638, 213] width 58 height 22
type input "23.95"
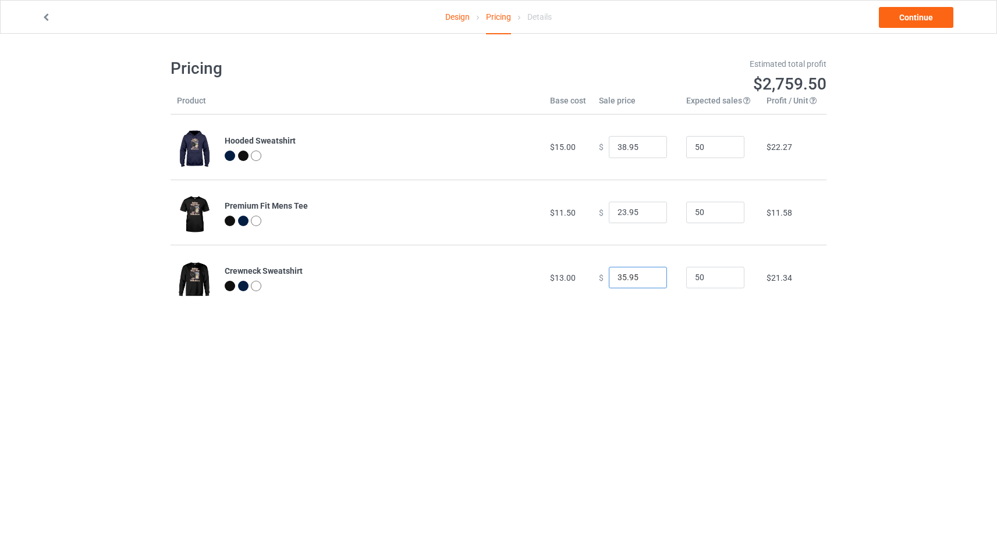
click at [620, 279] on input "35.95" at bounding box center [638, 278] width 58 height 22
type input "32.95"
click at [915, 24] on link "Continue" at bounding box center [915, 17] width 74 height 21
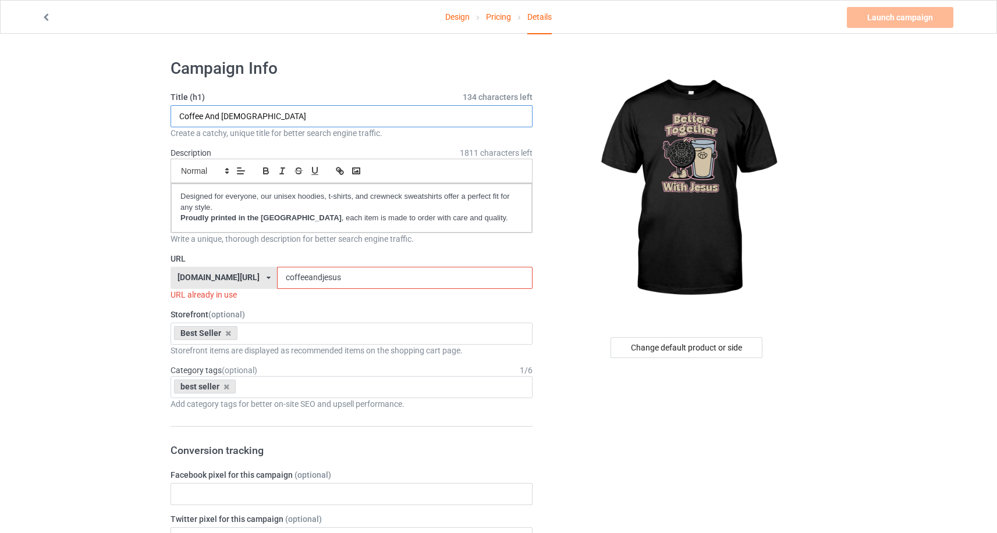
drag, startPoint x: 275, startPoint y: 123, endPoint x: 170, endPoint y: 118, distance: 105.5
drag, startPoint x: 277, startPoint y: 123, endPoint x: 172, endPoint y: 111, distance: 105.9
click at [172, 111] on input "Better Together With Jesus" at bounding box center [351, 116] width 362 height 22
type input "Better Together With Jesus"
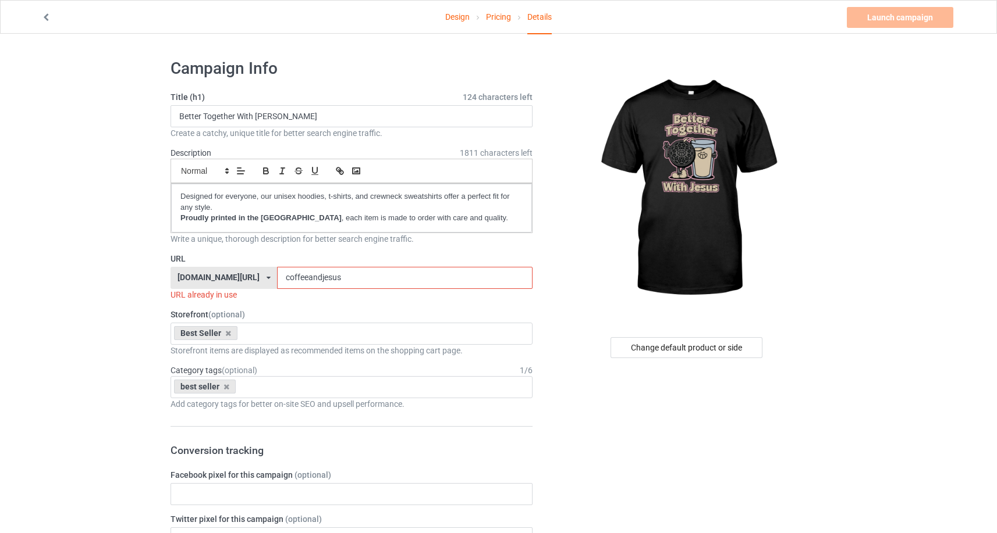
drag, startPoint x: 396, startPoint y: 277, endPoint x: 289, endPoint y: 278, distance: 107.6
click at [289, 278] on div "strongbravefearlessapparel.com/ strongbravefearless.com/ strongbravefearlessapp…" at bounding box center [351, 278] width 362 height 22
paste input "Better Together With J"
click at [352, 279] on input "Better Together With Jesus" at bounding box center [404, 278] width 255 height 22
click at [349, 279] on input "Better Together With Jesus" at bounding box center [404, 278] width 255 height 22
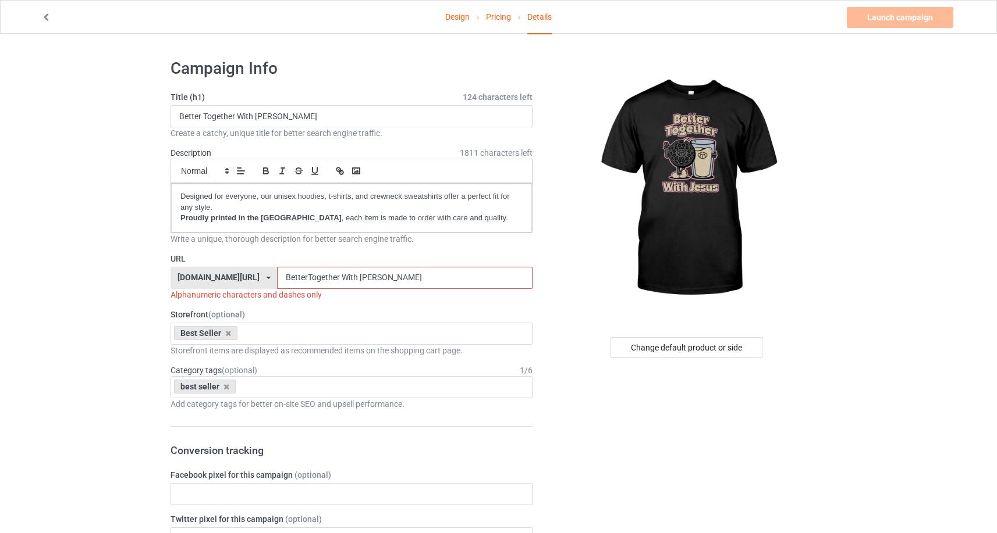
click at [382, 280] on input "BetterTogether With Jesus" at bounding box center [404, 278] width 255 height 22
click at [397, 279] on input "BetterTogetherWith Jesus" at bounding box center [404, 278] width 255 height 22
click at [380, 279] on input "BetterTogetherWithJesus" at bounding box center [404, 278] width 255 height 22
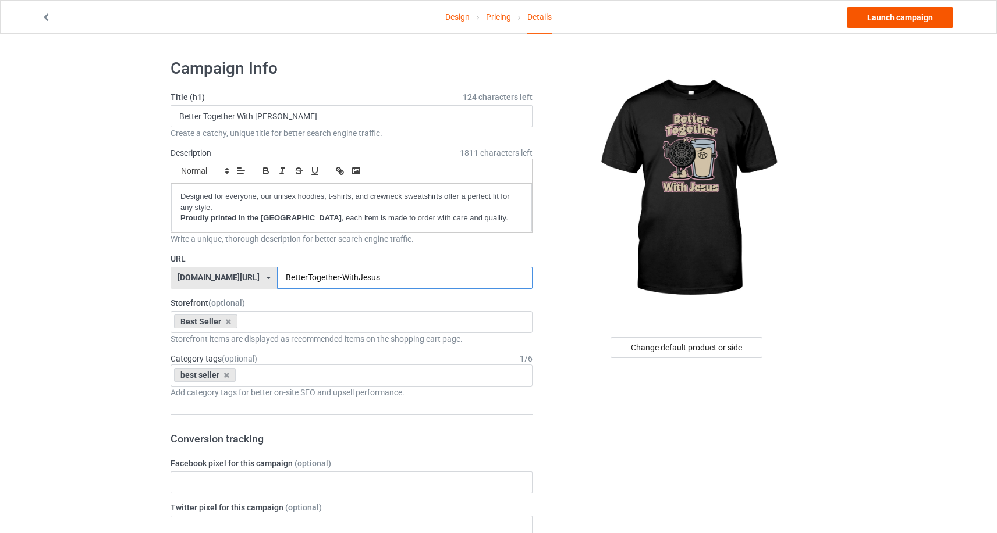
type input "BetterTogether-WithJesus"
click at [906, 26] on link "Launch campaign" at bounding box center [899, 17] width 106 height 21
